Goal: Find specific page/section: Find specific page/section

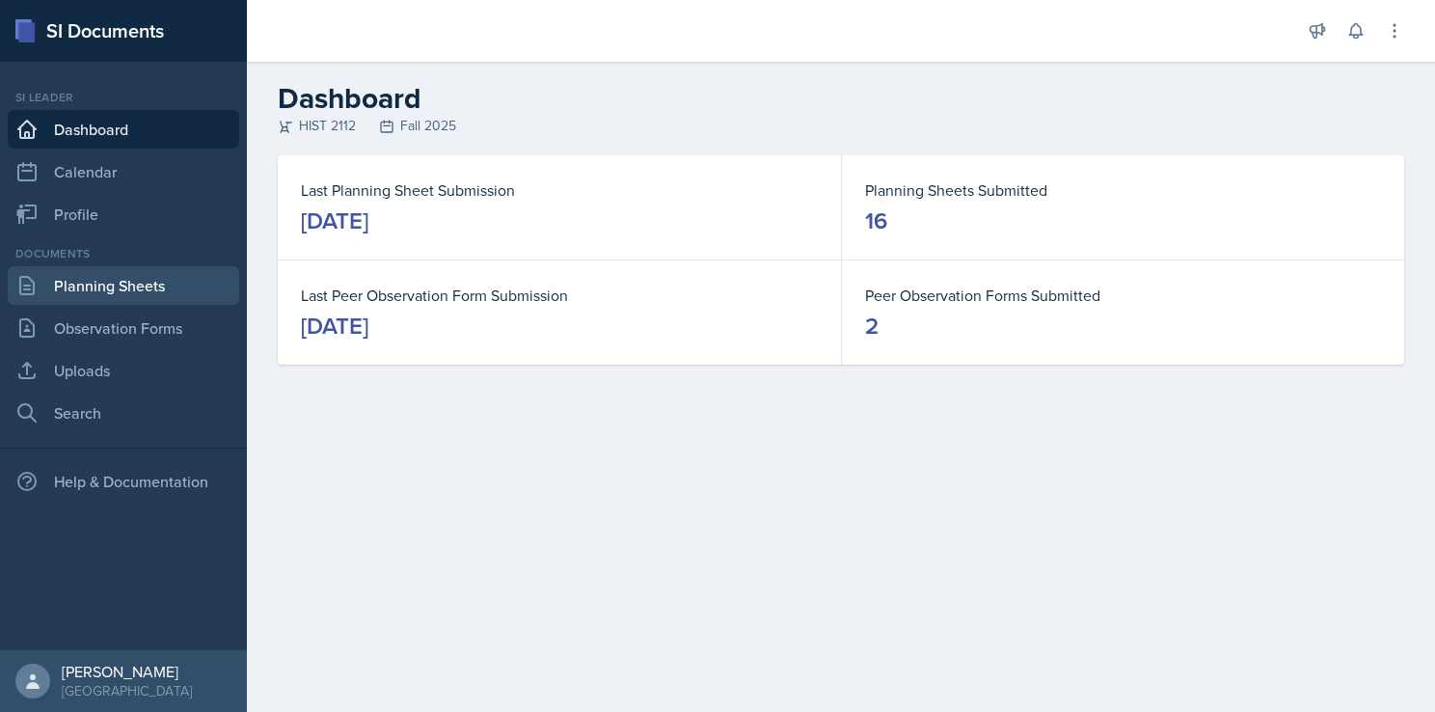
click at [155, 283] on link "Planning Sheets" at bounding box center [123, 285] width 231 height 39
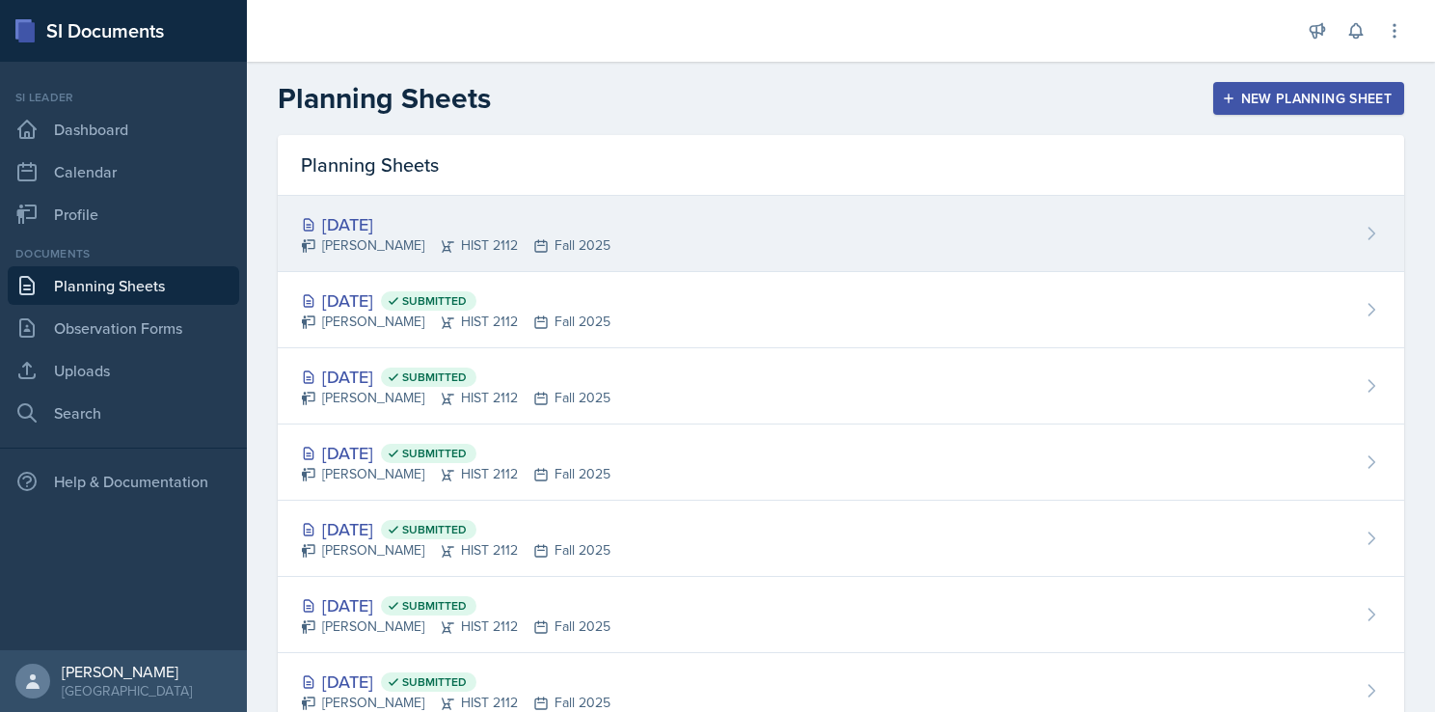
click at [677, 219] on div "[DATE] [PERSON_NAME] HIST 2112 Fall 2025" at bounding box center [841, 234] width 1126 height 76
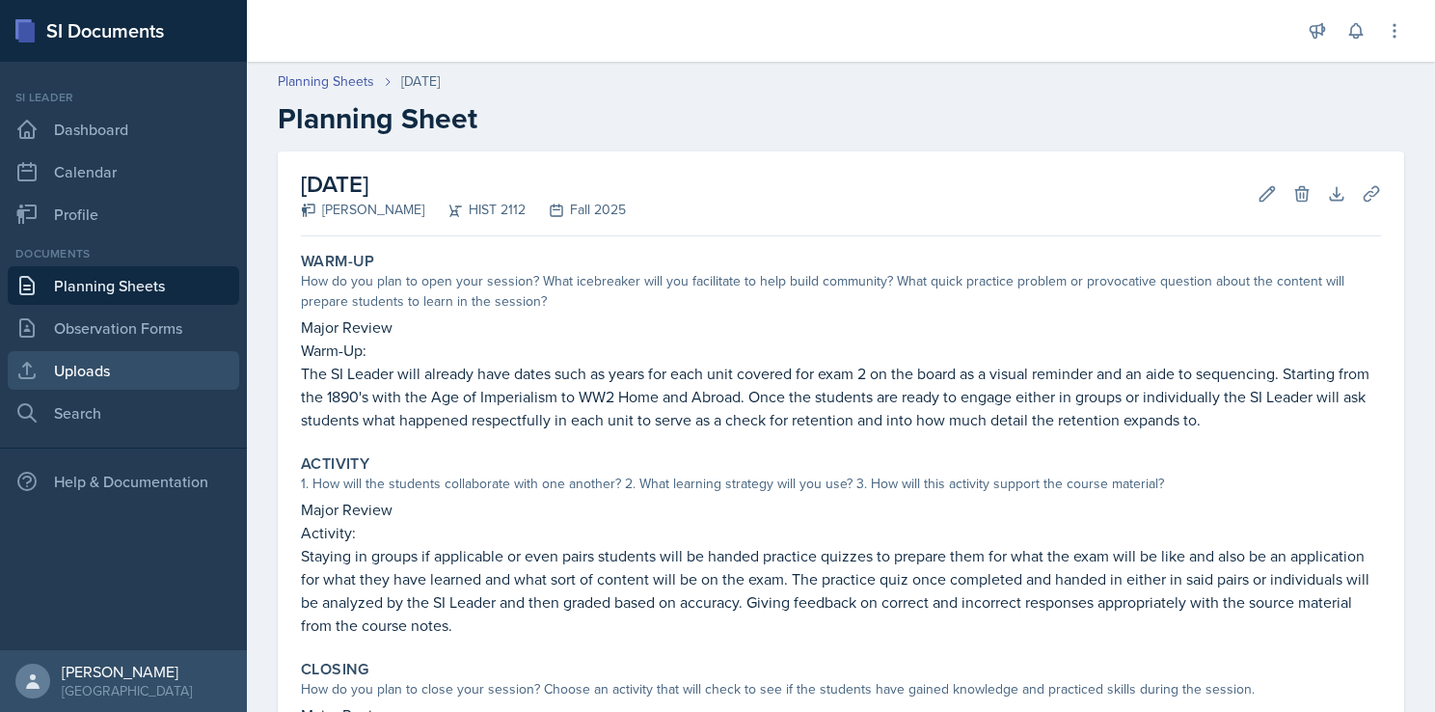
click at [129, 364] on link "Uploads" at bounding box center [123, 370] width 231 height 39
